Goal: Use online tool/utility: Utilize a website feature to perform a specific function

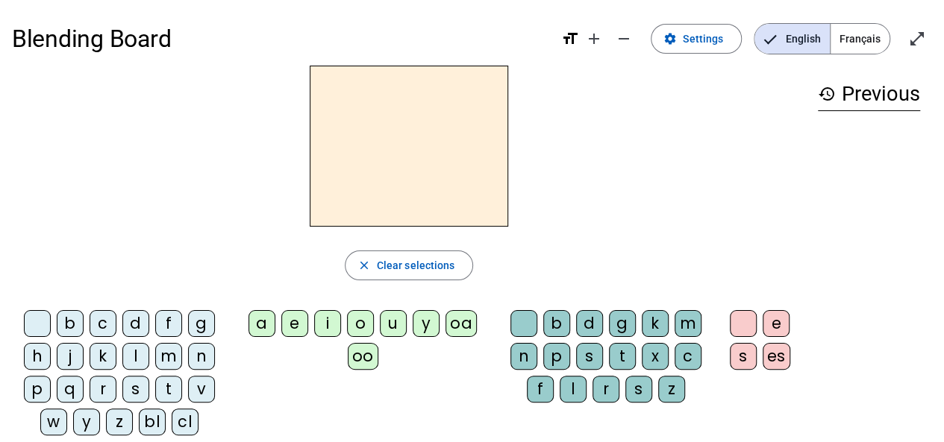
click at [170, 360] on div "m" at bounding box center [168, 356] width 27 height 27
click at [260, 326] on div "a" at bounding box center [261, 323] width 27 height 27
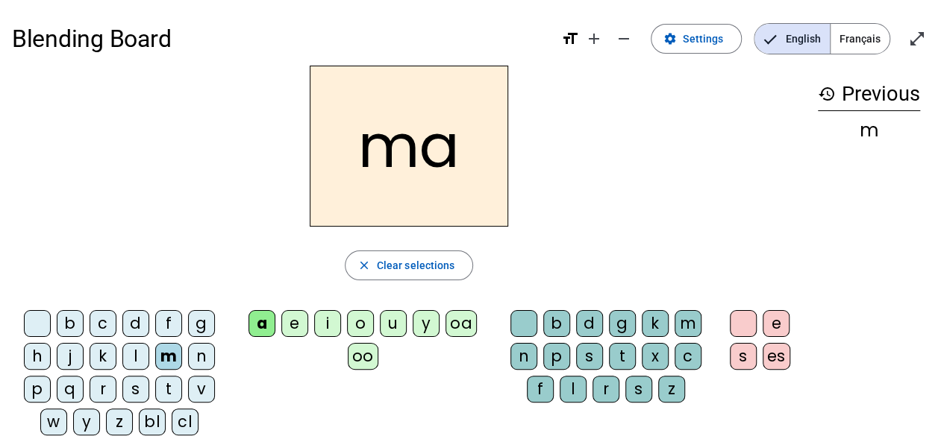
click at [173, 395] on div "t" at bounding box center [168, 389] width 27 height 27
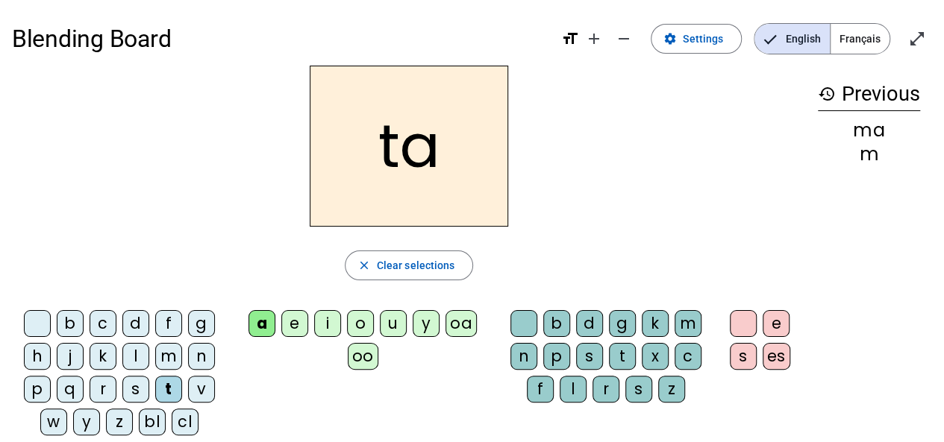
click at [140, 356] on div "l" at bounding box center [135, 356] width 27 height 27
click at [140, 390] on div "s" at bounding box center [135, 389] width 27 height 27
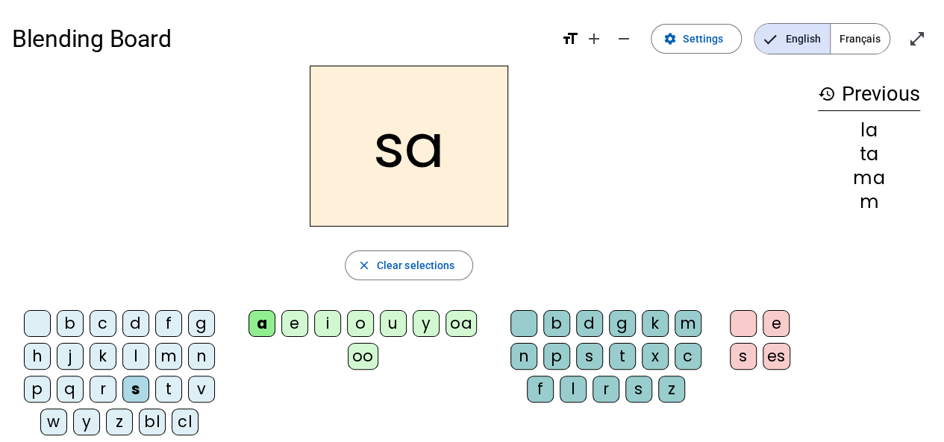
click at [572, 393] on div "l" at bounding box center [573, 389] width 27 height 27
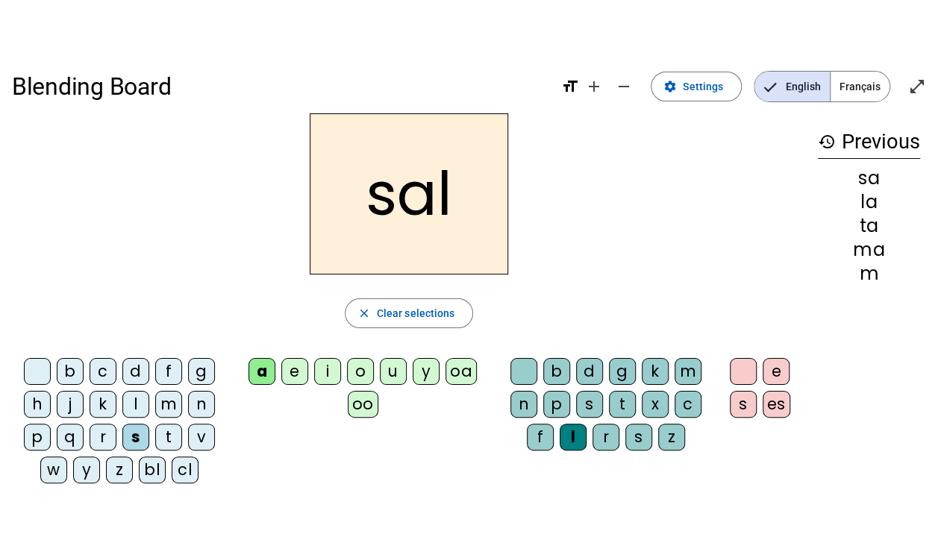
scroll to position [22, 0]
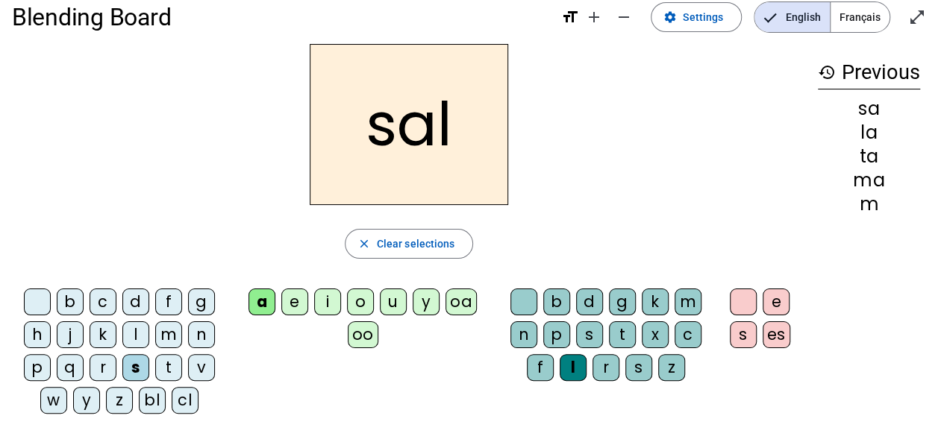
click at [64, 301] on div "b" at bounding box center [70, 302] width 27 height 27
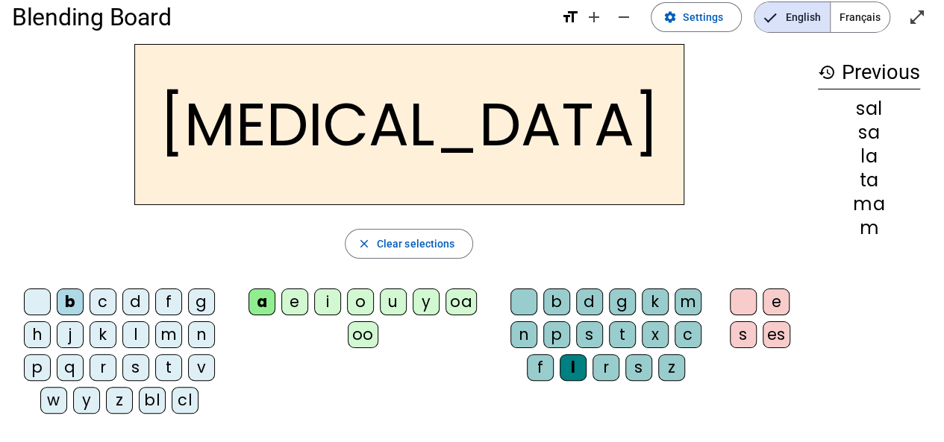
click at [169, 337] on div "m" at bounding box center [168, 335] width 27 height 27
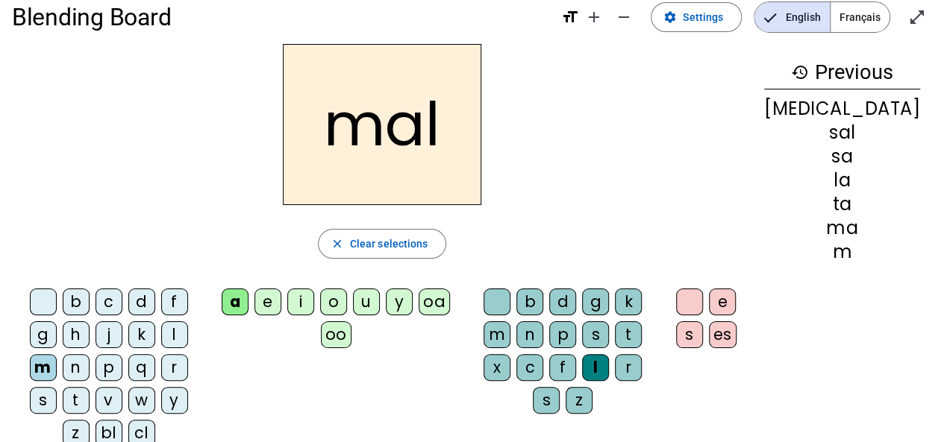
click at [314, 298] on div "i" at bounding box center [300, 302] width 27 height 27
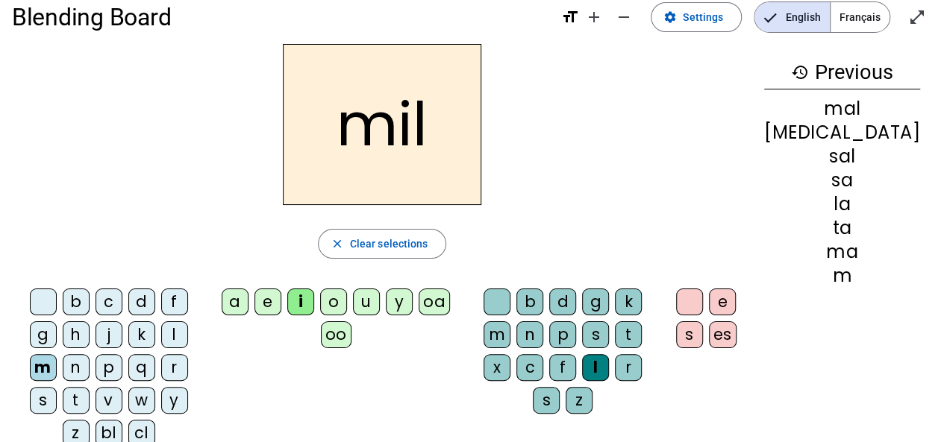
click at [57, 387] on div "s" at bounding box center [43, 400] width 27 height 27
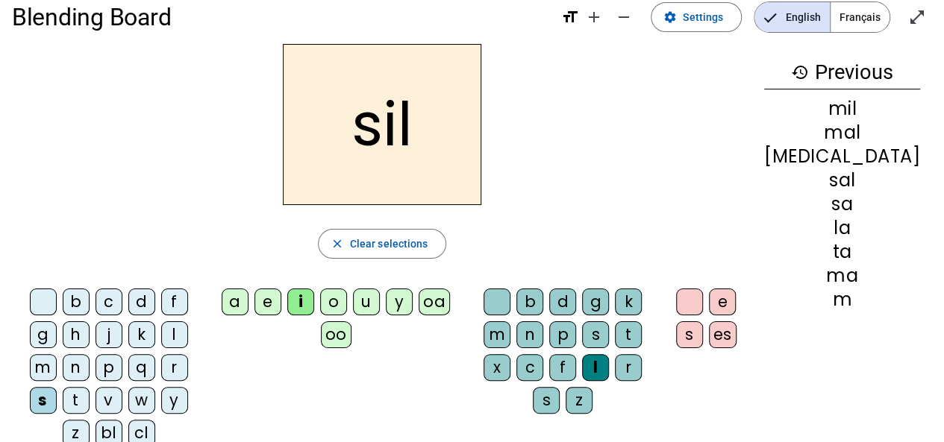
click at [510, 296] on div at bounding box center [497, 302] width 27 height 27
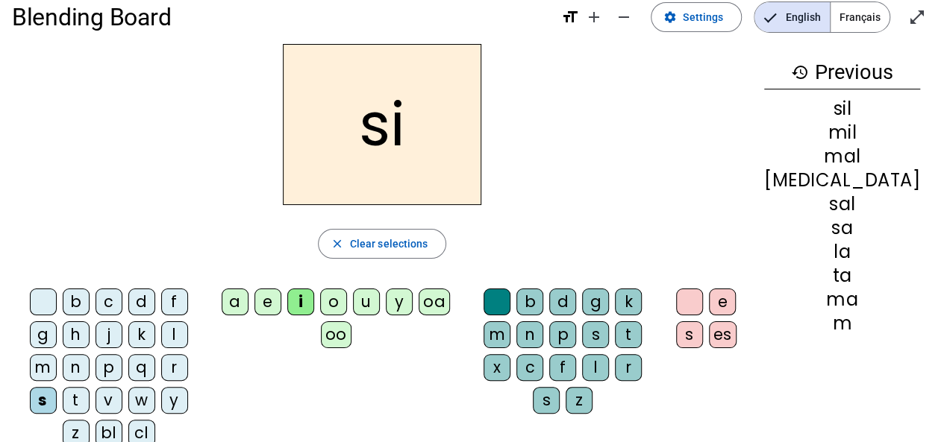
click at [281, 306] on div "e" at bounding box center [267, 302] width 27 height 27
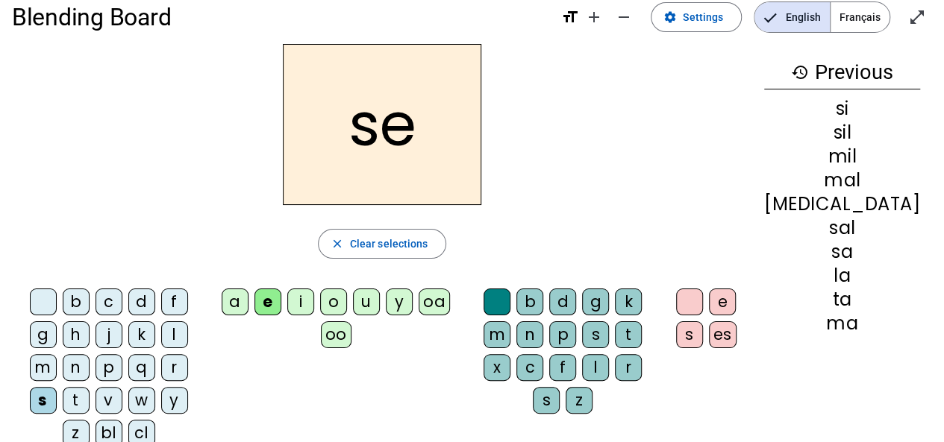
click at [380, 302] on div "u" at bounding box center [366, 302] width 27 height 27
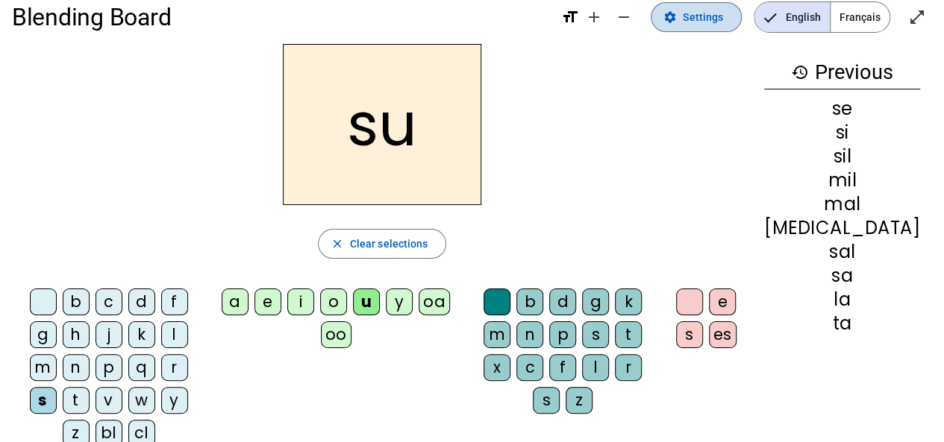
click at [718, 20] on span "Settings" at bounding box center [703, 17] width 40 height 18
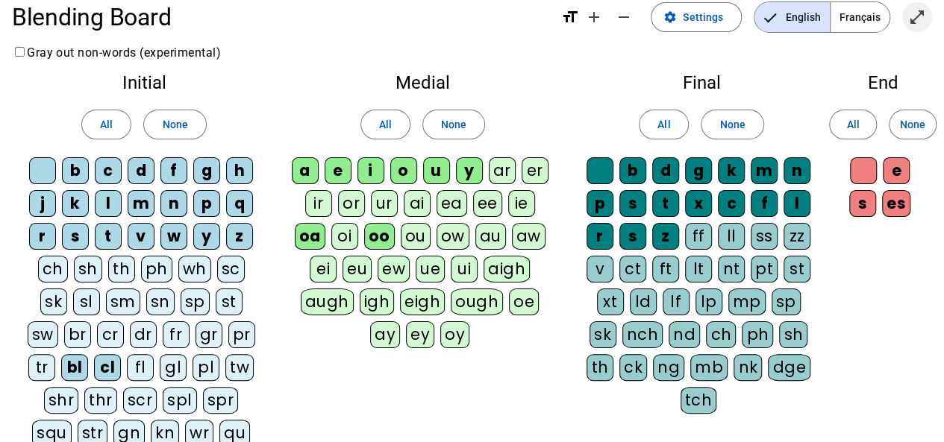
click at [913, 17] on mat-icon "open_in_full" at bounding box center [917, 17] width 18 height 18
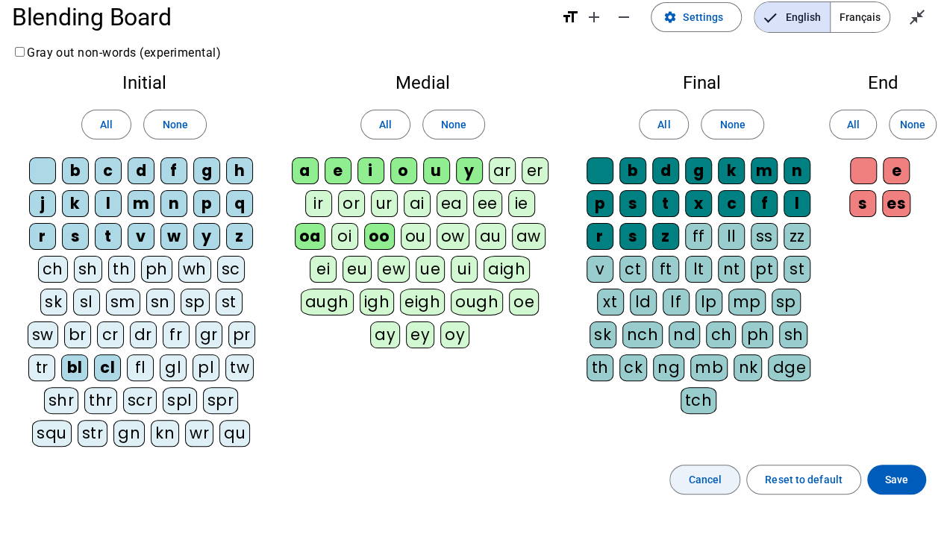
click at [716, 442] on span "Cancel" at bounding box center [705, 480] width 34 height 18
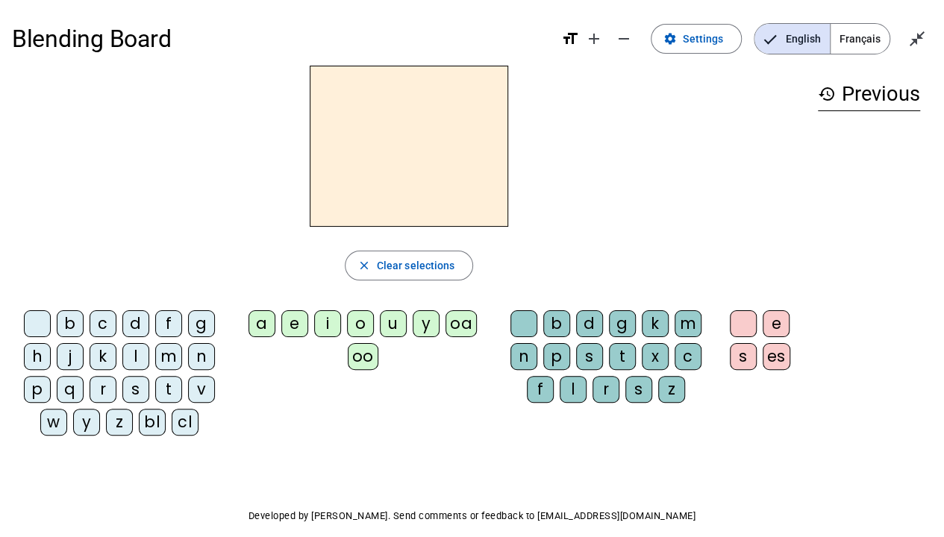
click at [128, 392] on div "s" at bounding box center [135, 389] width 27 height 27
click at [400, 325] on div "u" at bounding box center [393, 323] width 27 height 27
click at [609, 389] on div "r" at bounding box center [605, 389] width 27 height 27
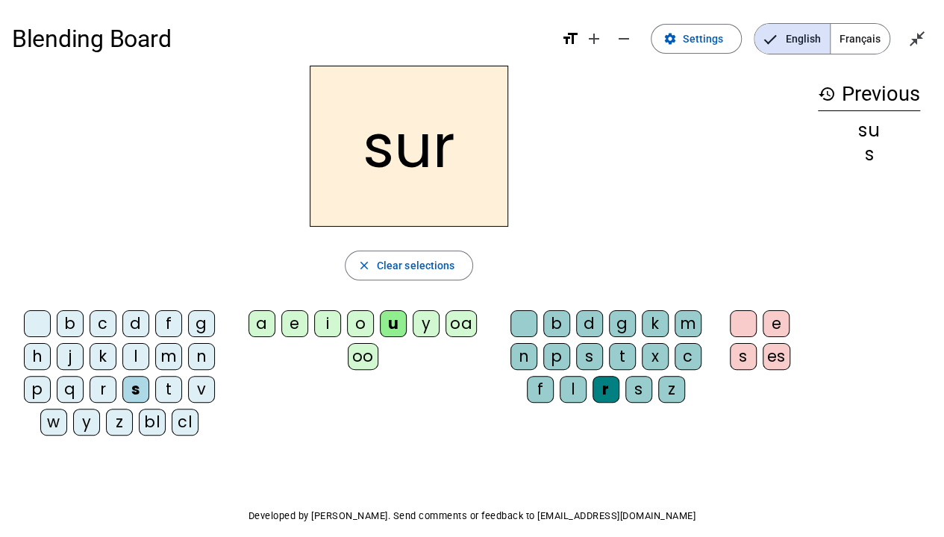
click at [684, 321] on div "m" at bounding box center [688, 323] width 27 height 27
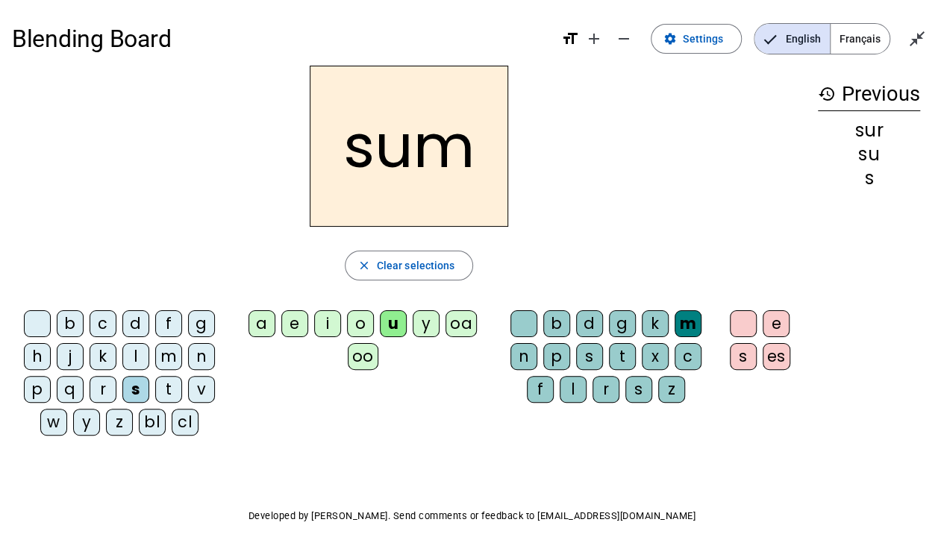
click at [603, 387] on div "r" at bounding box center [605, 389] width 27 height 27
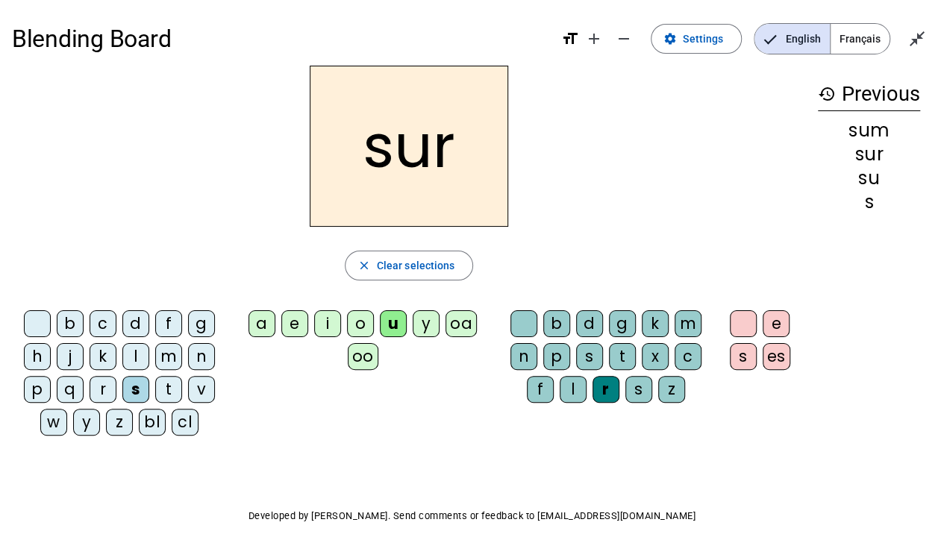
click at [169, 354] on div "m" at bounding box center [168, 356] width 27 height 27
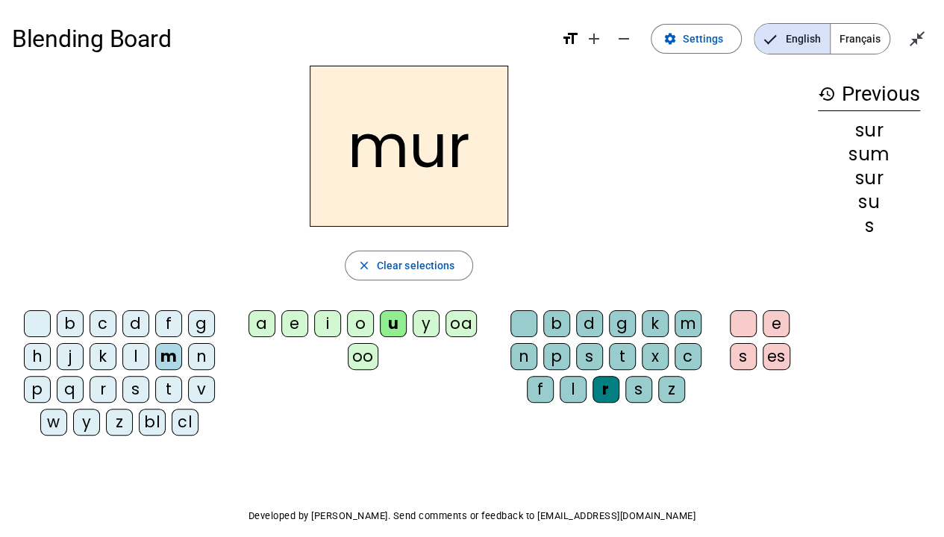
click at [140, 324] on div "d" at bounding box center [135, 323] width 27 height 27
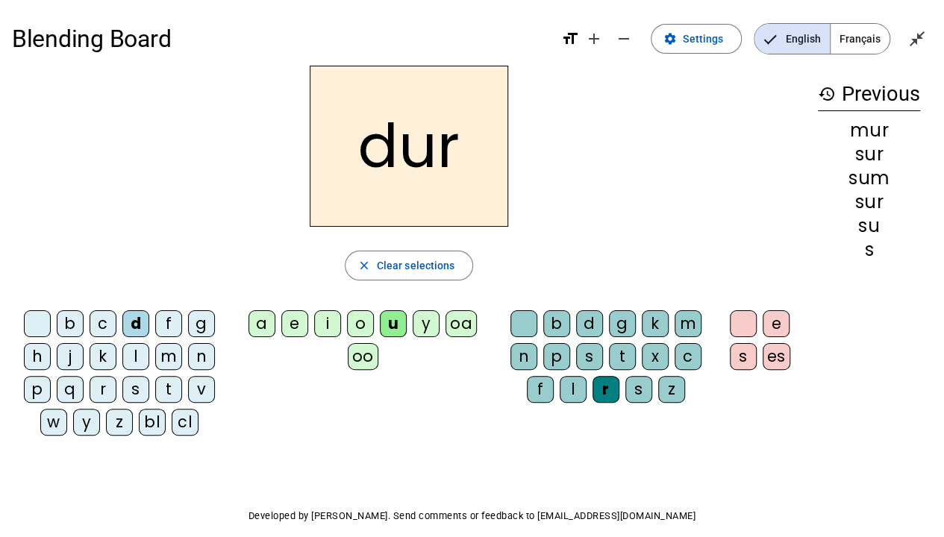
click at [532, 321] on div at bounding box center [523, 323] width 27 height 27
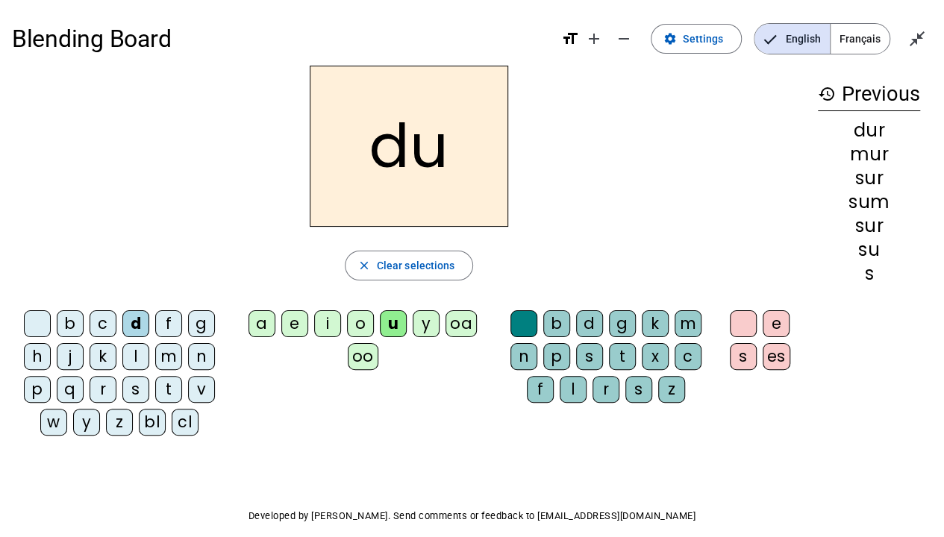
click at [76, 328] on div "b" at bounding box center [70, 323] width 27 height 27
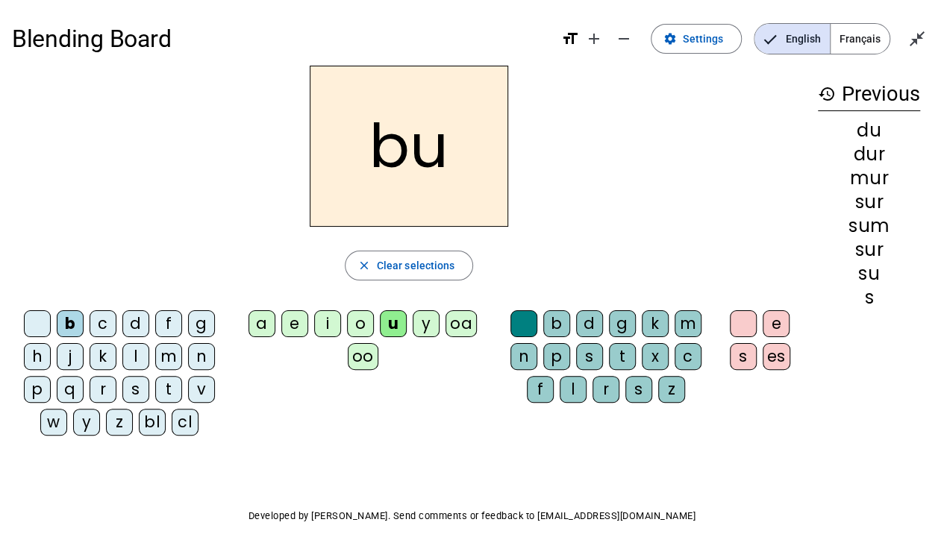
click at [190, 390] on div "v" at bounding box center [201, 389] width 27 height 27
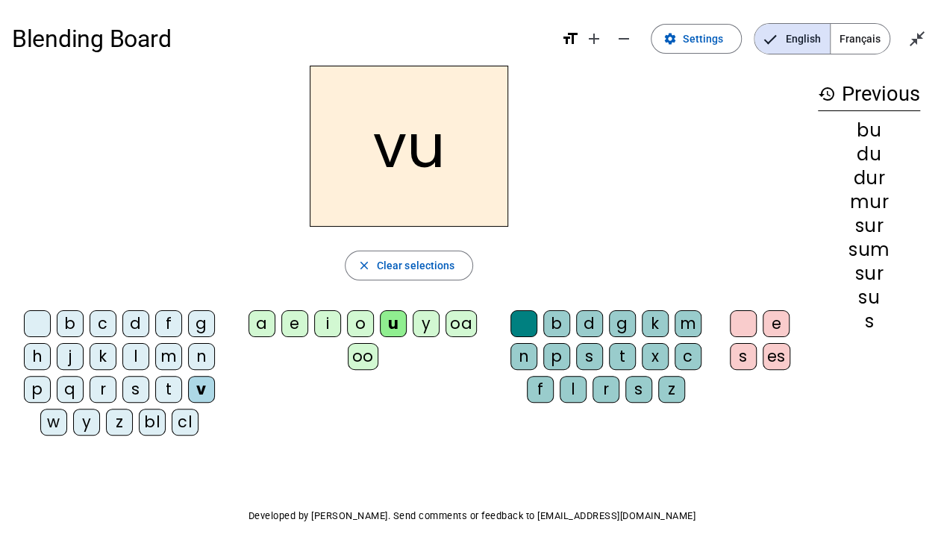
click at [166, 383] on div "t" at bounding box center [168, 389] width 27 height 27
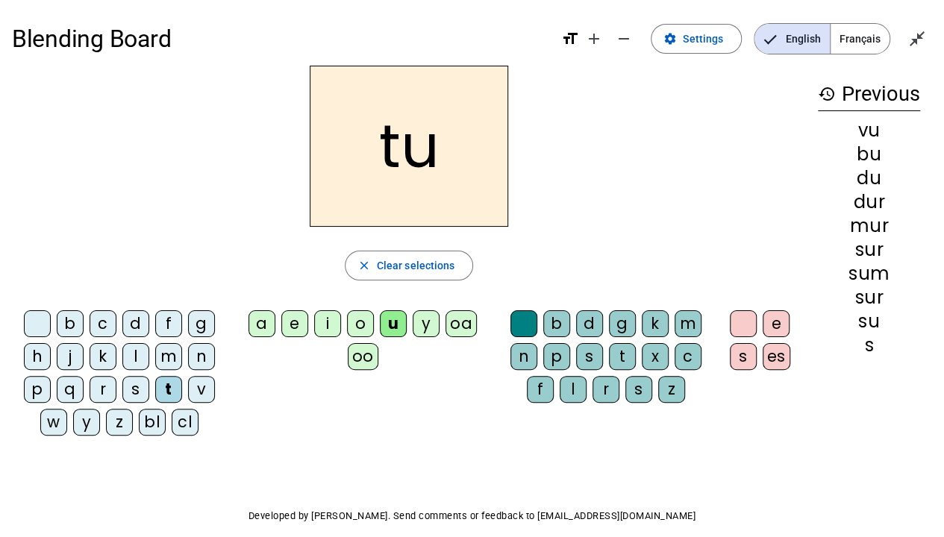
click at [291, 327] on div "e" at bounding box center [294, 323] width 27 height 27
click at [136, 345] on div "l" at bounding box center [135, 356] width 27 height 27
